Goal: Book appointment/travel/reservation

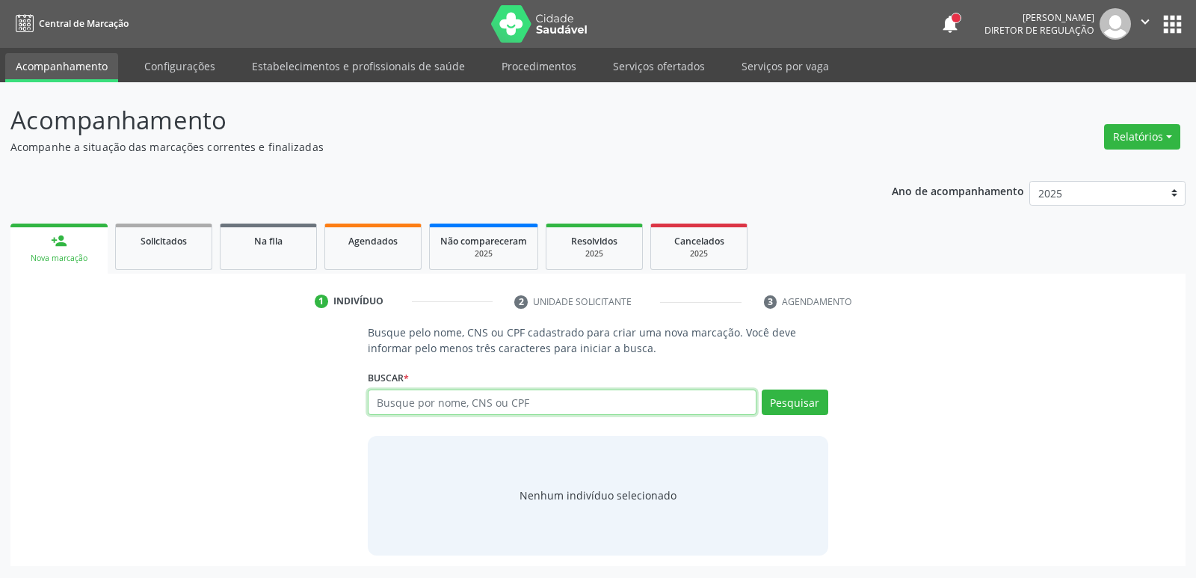
click at [596, 406] on input "text" at bounding box center [562, 401] width 388 height 25
type input "marilia gabr"
click at [780, 399] on button "Pesquisar" at bounding box center [795, 401] width 67 height 25
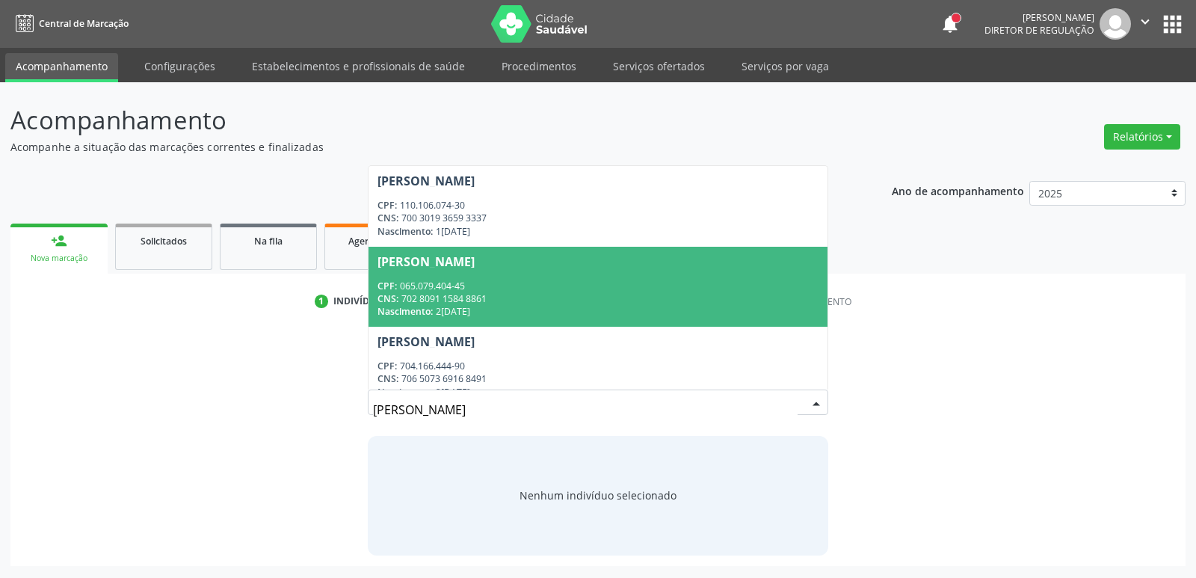
click at [695, 301] on div "CNS: 702 8091 1584 8861" at bounding box center [597, 298] width 440 height 13
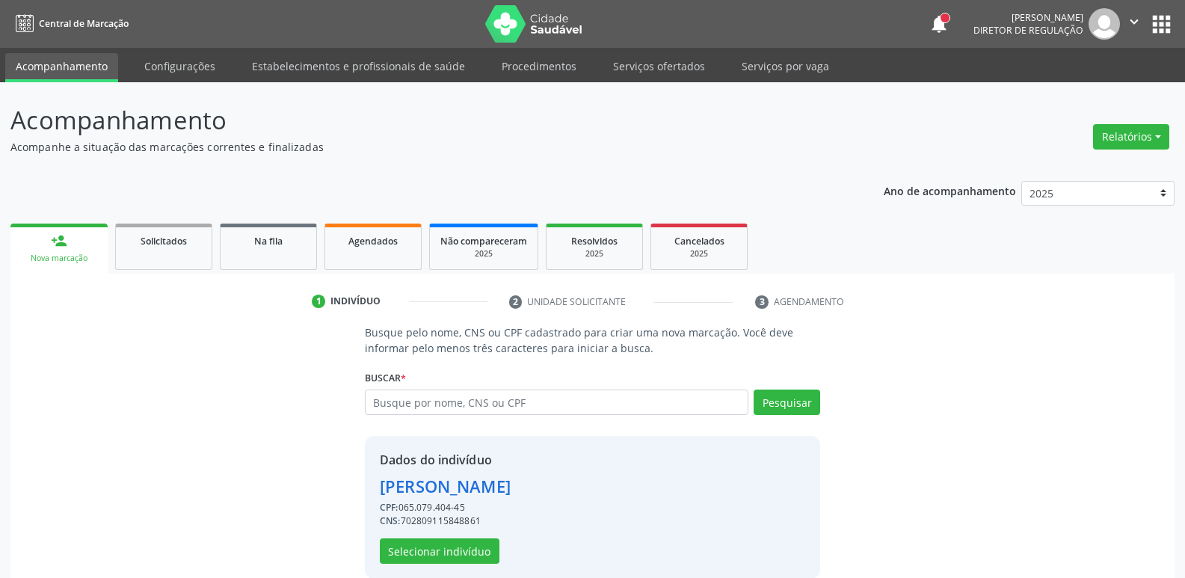
click at [511, 475] on div "Marilia Gabriela Rodrigues de Oliveira" at bounding box center [445, 486] width 131 height 25
click at [511, 493] on div "Marilia Gabriela Rodrigues de Oliveira" at bounding box center [445, 486] width 131 height 25
click at [481, 552] on button "Selecionar indivíduo" at bounding box center [440, 550] width 120 height 25
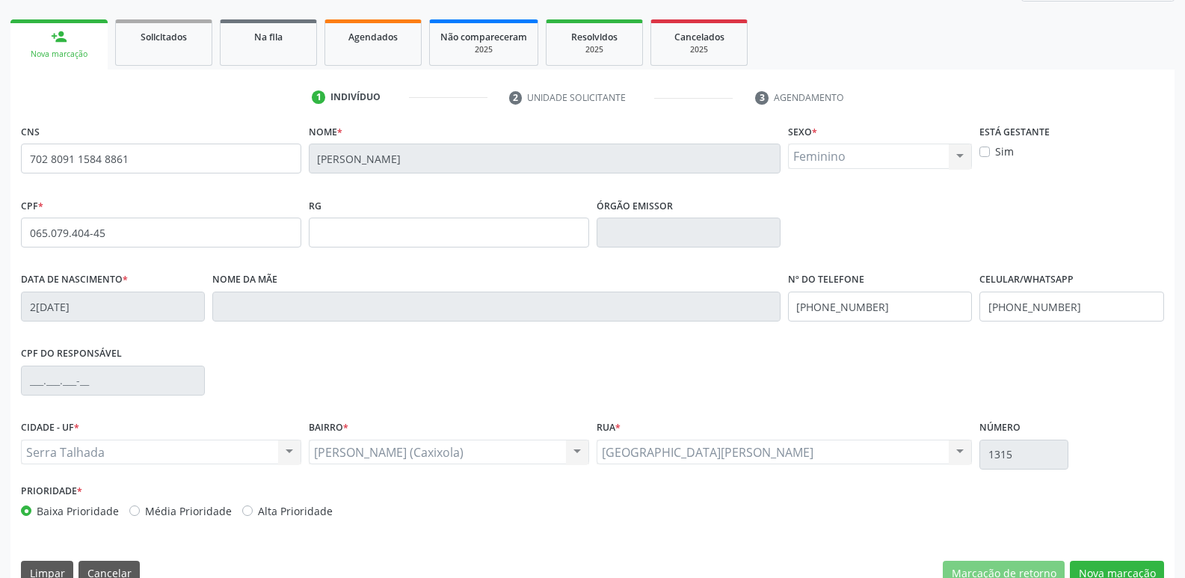
scroll to position [232, 0]
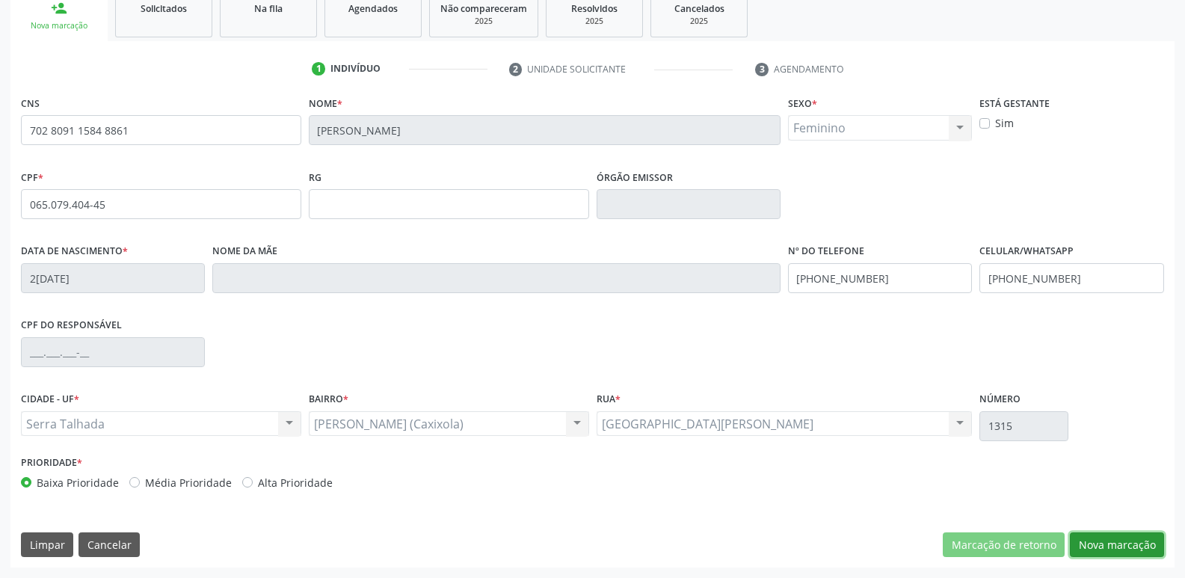
click at [1079, 546] on button "Nova marcação" at bounding box center [1117, 544] width 94 height 25
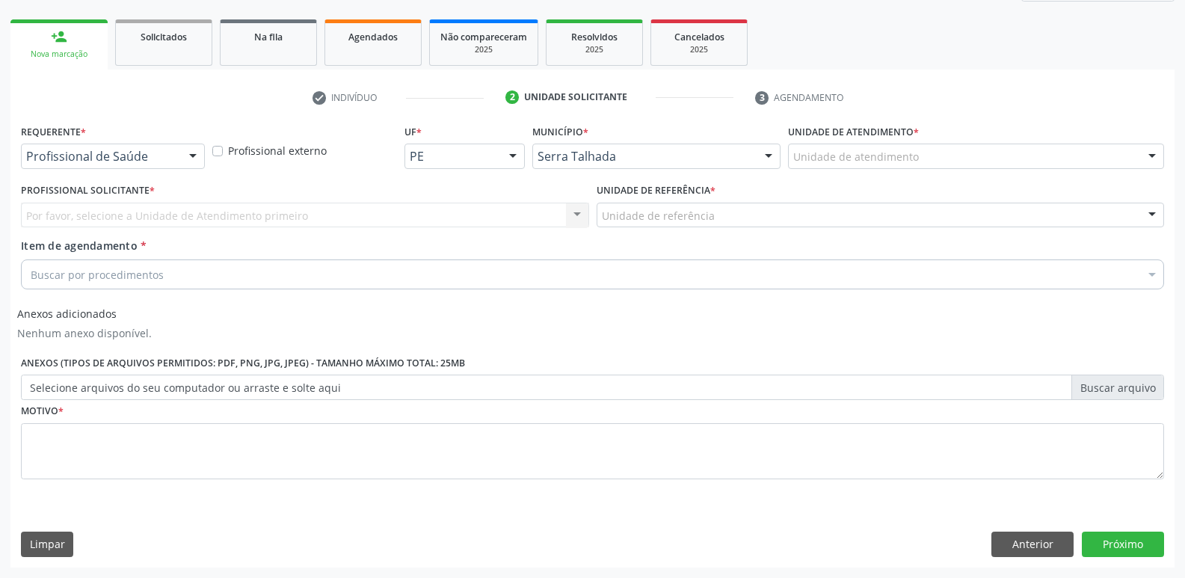
scroll to position [204, 0]
click at [177, 155] on div "Profissional de Saúde" at bounding box center [113, 156] width 184 height 25
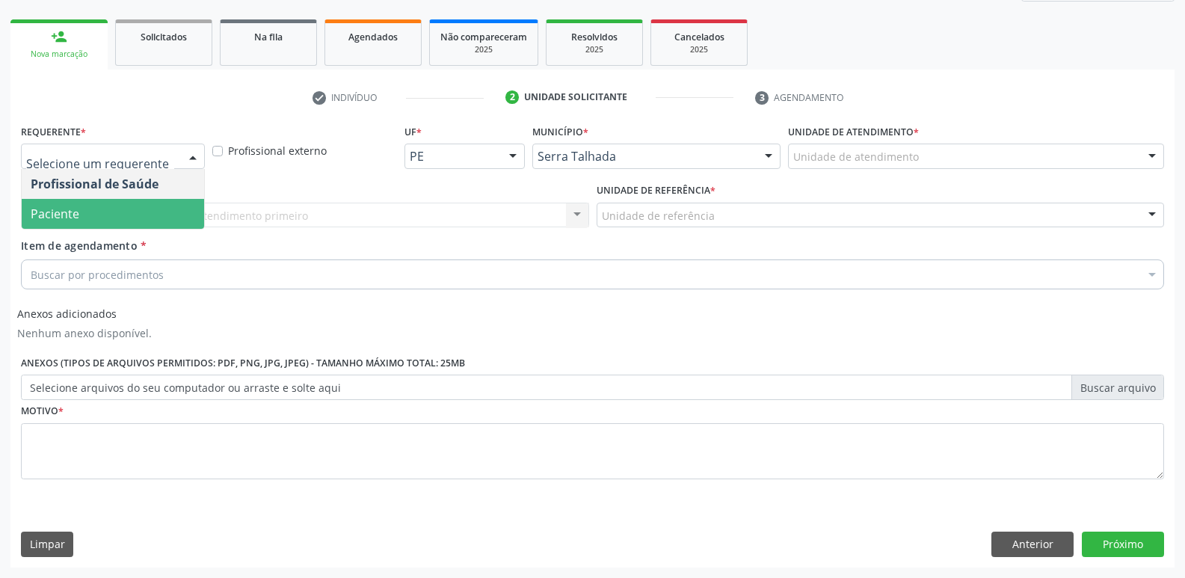
click at [184, 211] on span "Paciente" at bounding box center [113, 214] width 182 height 30
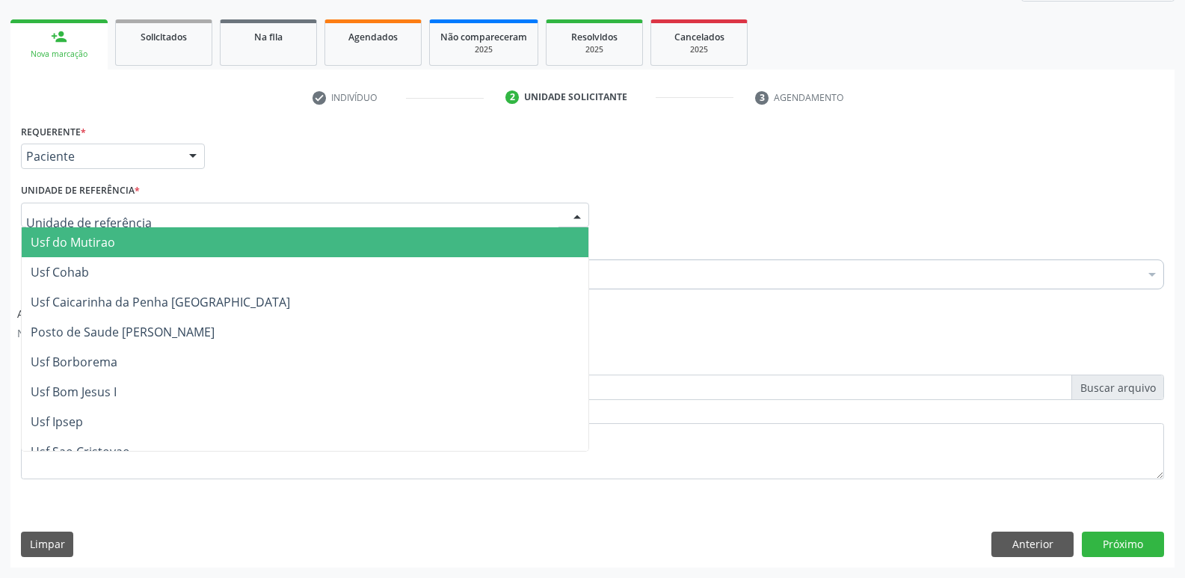
click at [184, 211] on div at bounding box center [305, 215] width 568 height 25
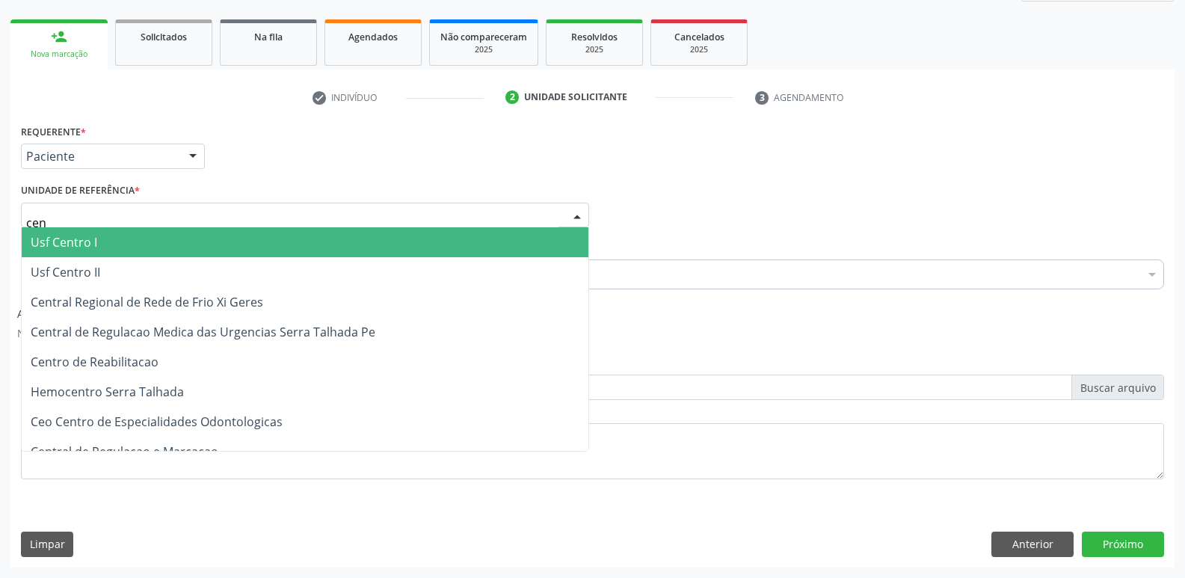
type input "cent"
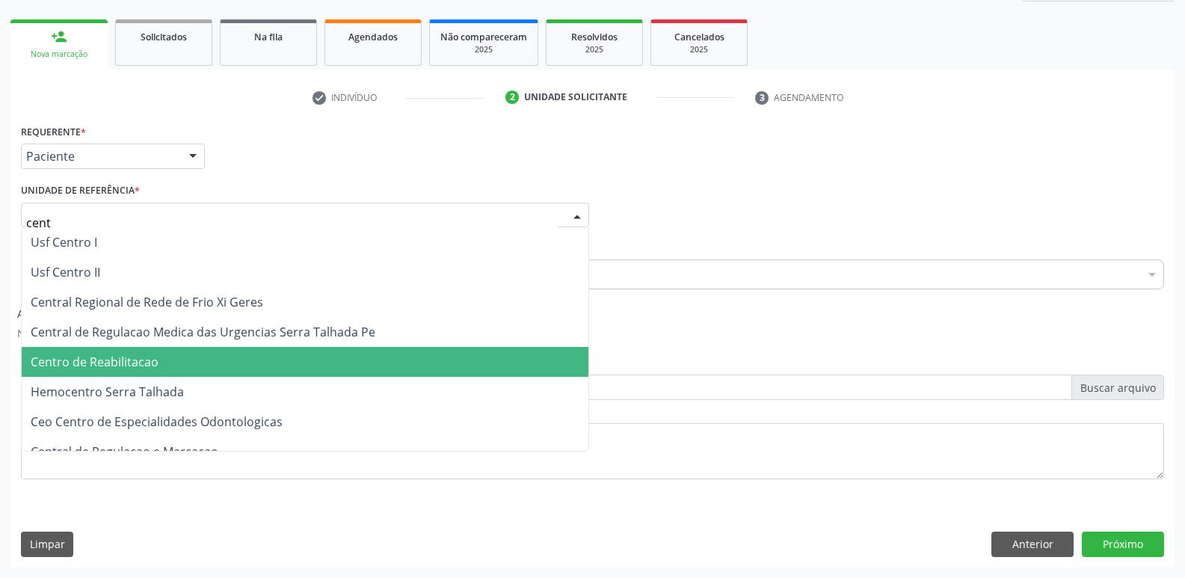
click at [216, 351] on span "Centro de Reabilitacao" at bounding box center [305, 362] width 567 height 30
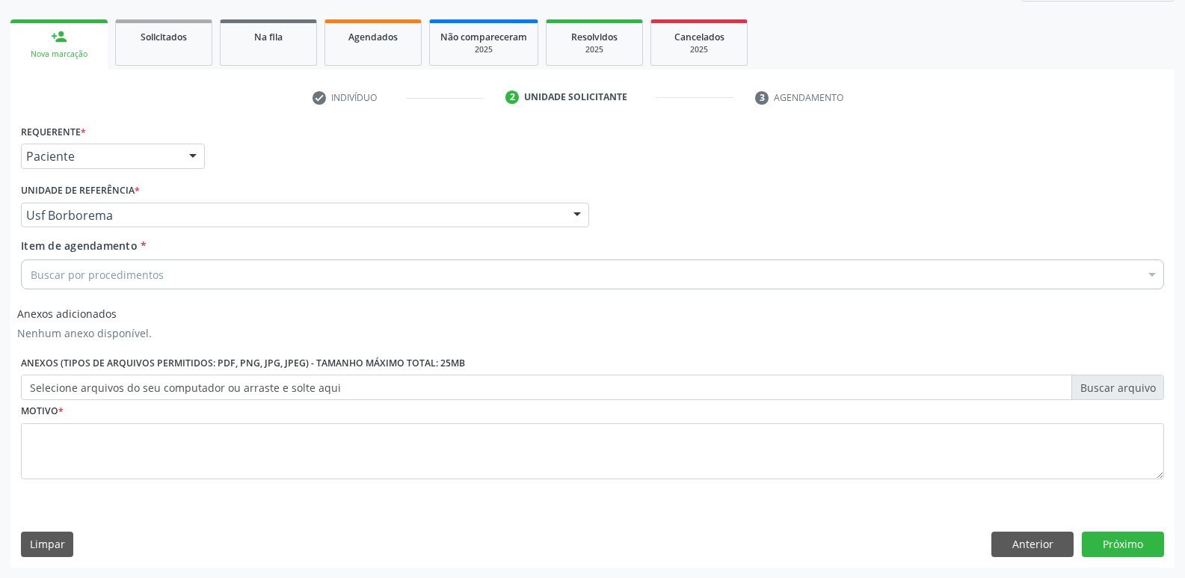
click at [268, 271] on div "Buscar por procedimentos" at bounding box center [592, 274] width 1143 height 30
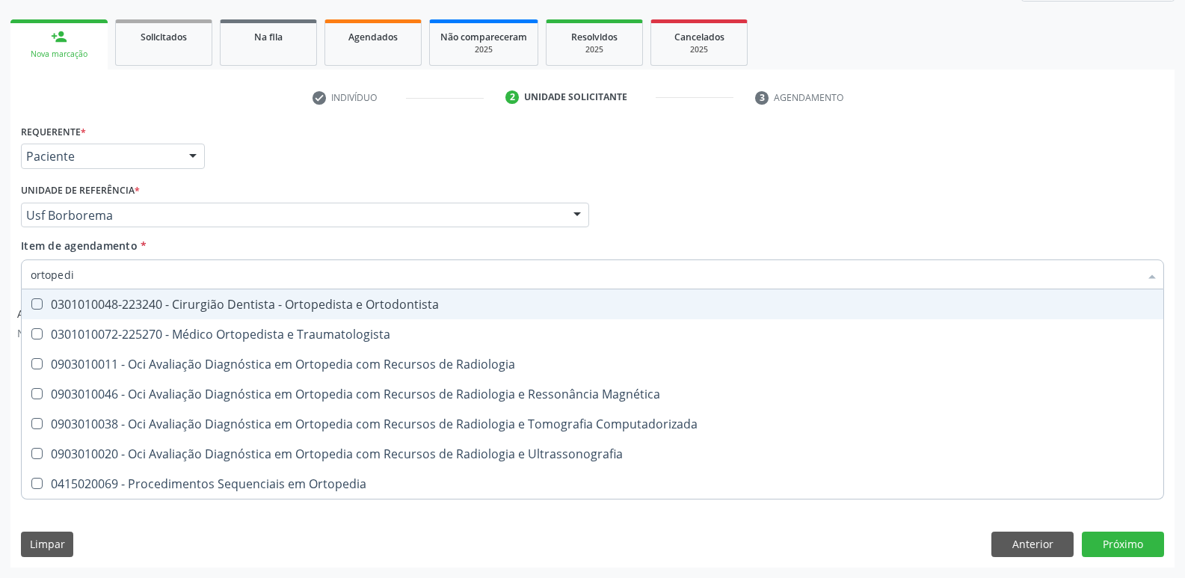
type input "ortopedis"
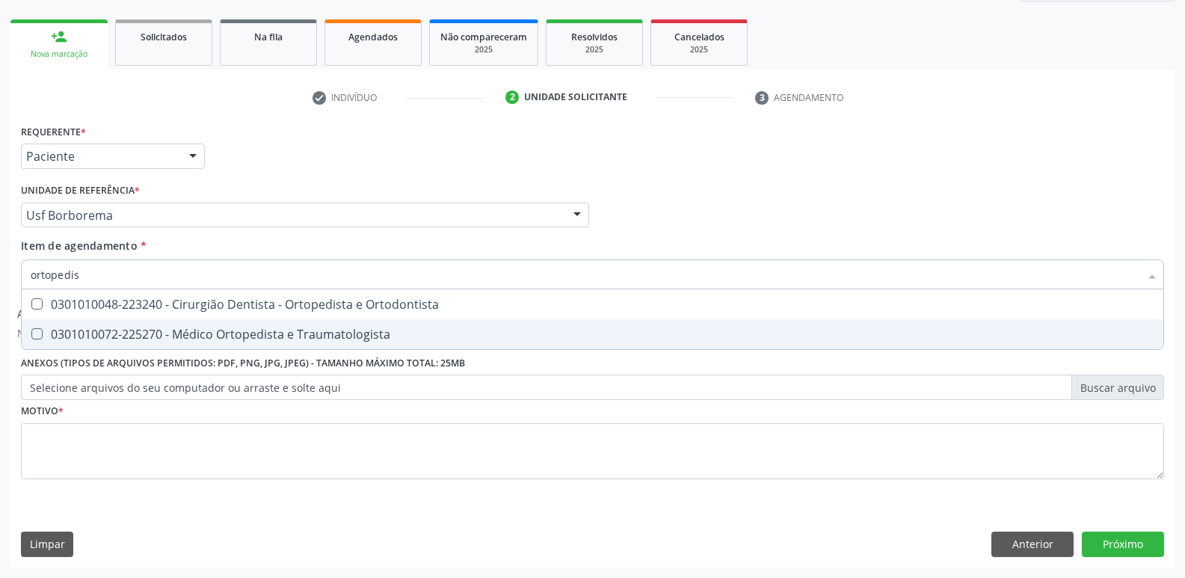
click at [209, 335] on div "0301010072-225270 - Médico Ortopedista e Traumatologista" at bounding box center [592, 334] width 1123 height 12
checkbox Traumatologista "true"
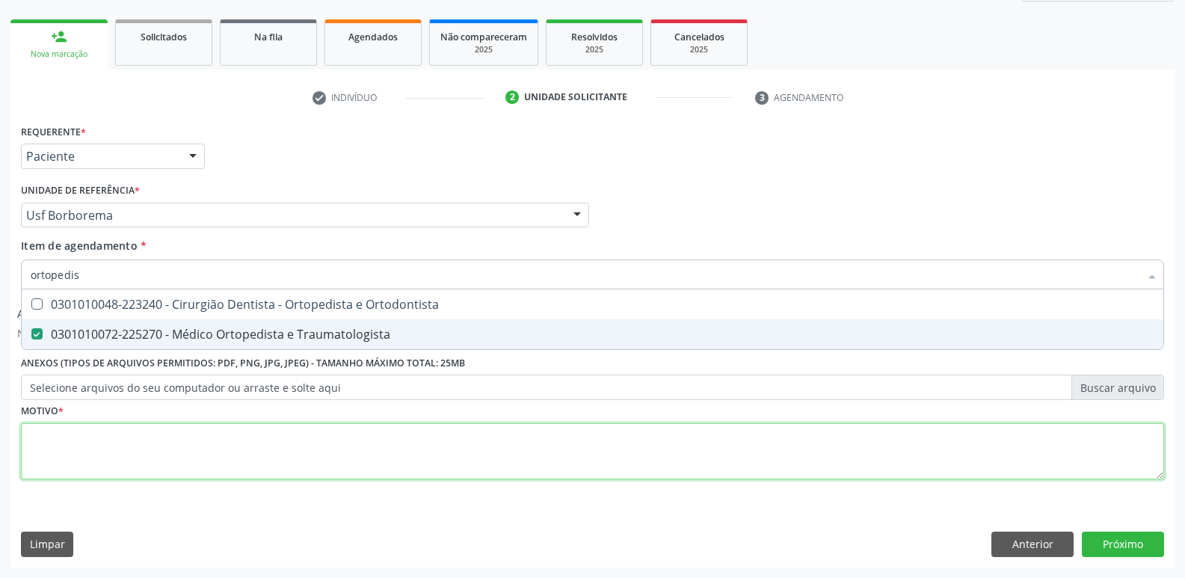
click at [1088, 457] on div "Requerente * Paciente Profissional de Saúde Paciente Nenhum resultado encontrad…" at bounding box center [592, 310] width 1143 height 380
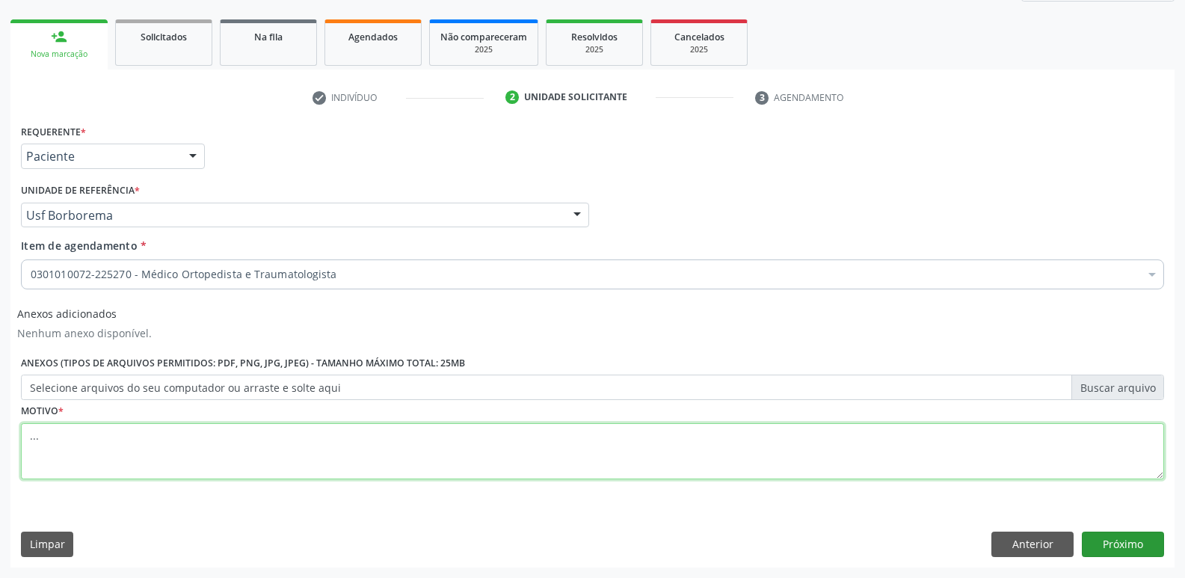
type textarea "..."
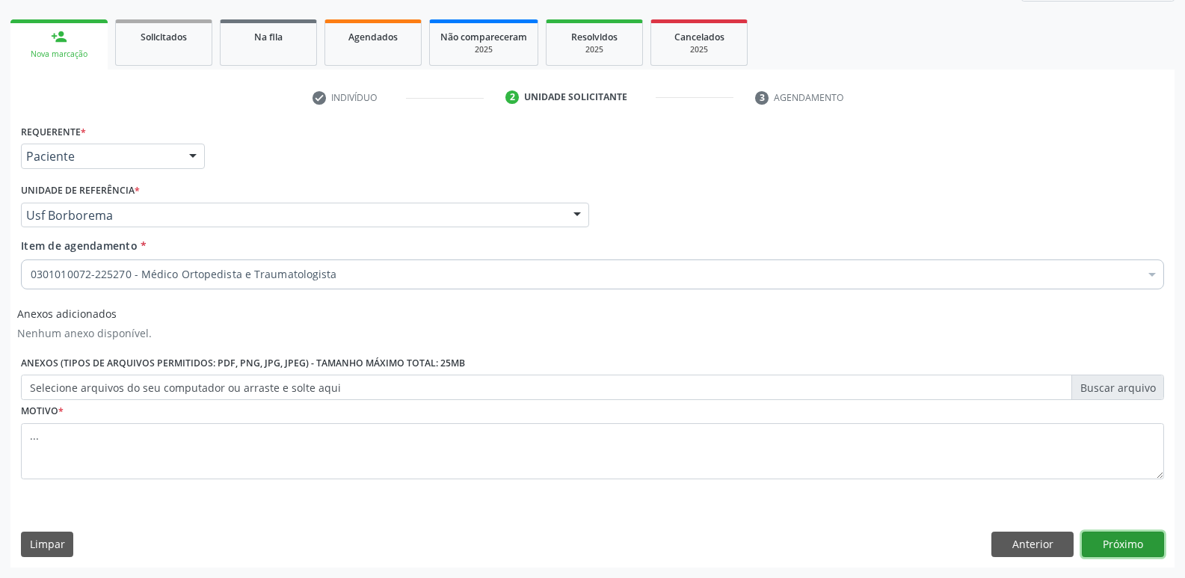
click at [1135, 540] on button "Próximo" at bounding box center [1123, 543] width 82 height 25
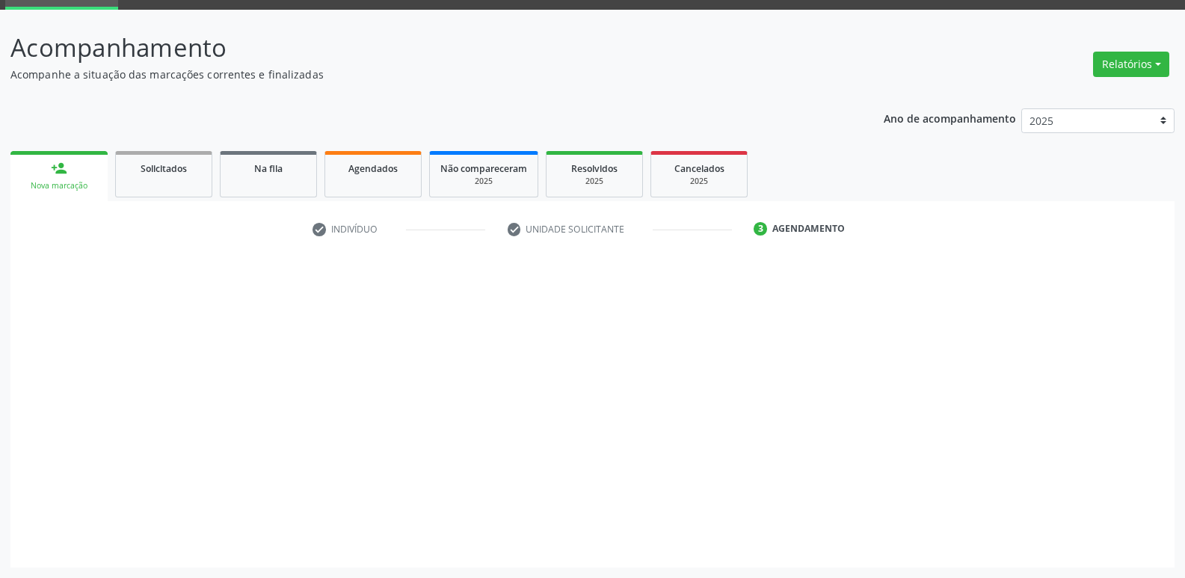
scroll to position [73, 0]
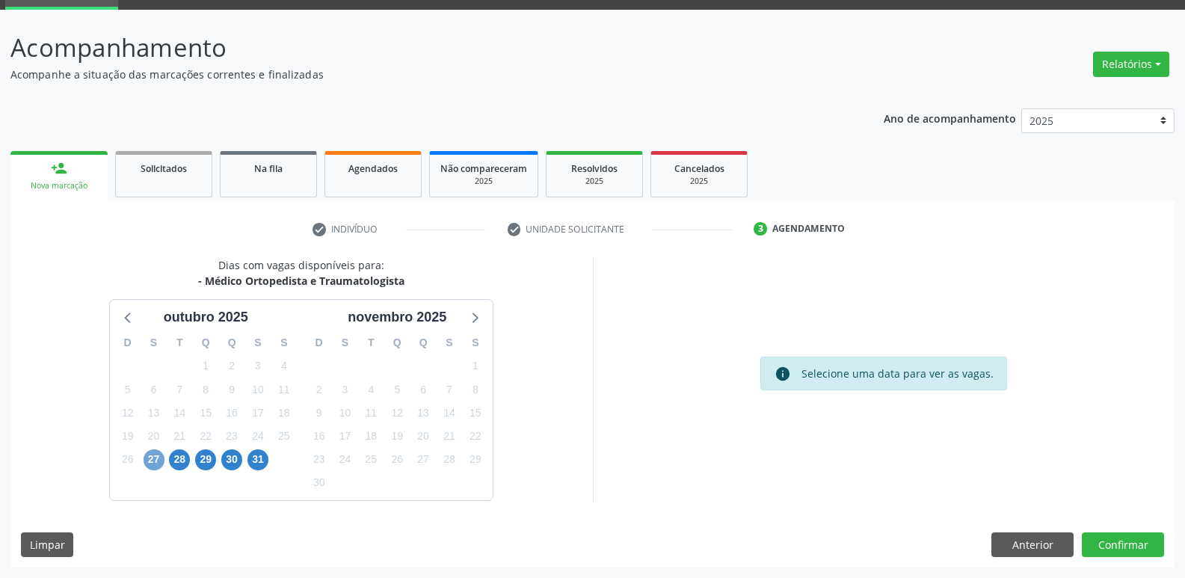
click at [155, 454] on span "27" at bounding box center [154, 459] width 21 height 21
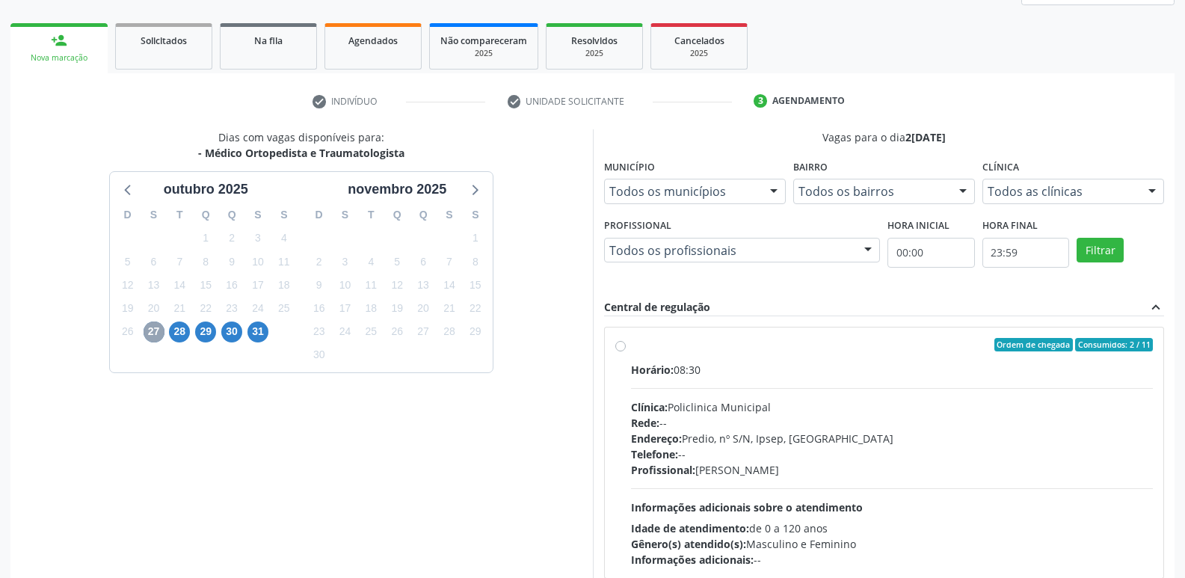
scroll to position [0, 0]
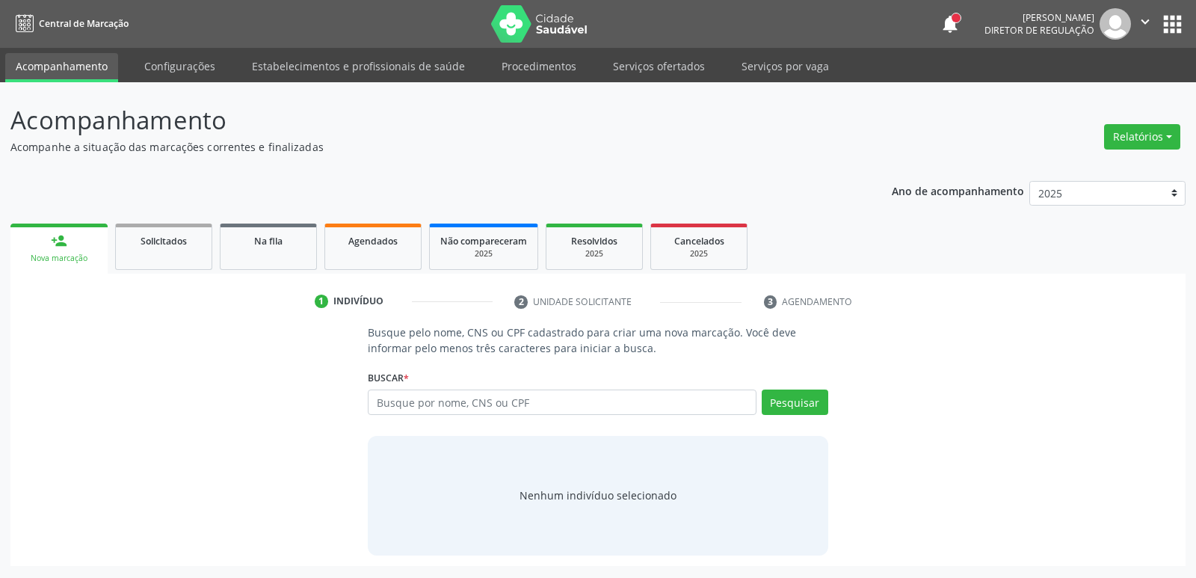
click at [1146, 20] on icon "" at bounding box center [1145, 21] width 16 height 16
click at [1118, 88] on link "Sair" at bounding box center [1106, 91] width 103 height 21
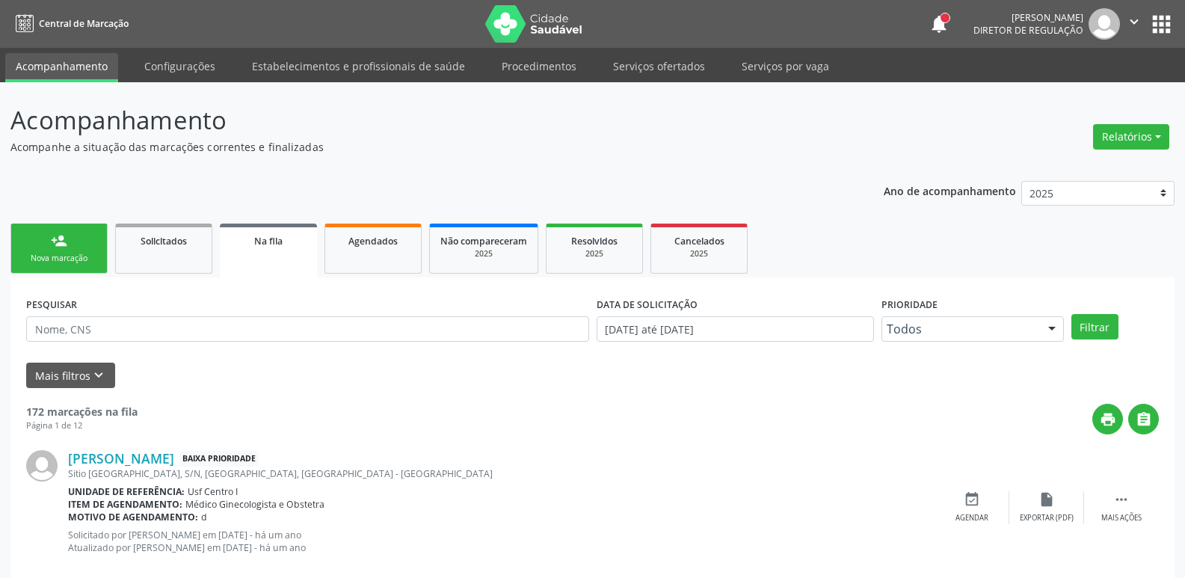
click at [1133, 21] on icon "" at bounding box center [1134, 21] width 16 height 16
click at [1119, 88] on link "Sair" at bounding box center [1095, 91] width 103 height 21
